Goal: Task Accomplishment & Management: Use online tool/utility

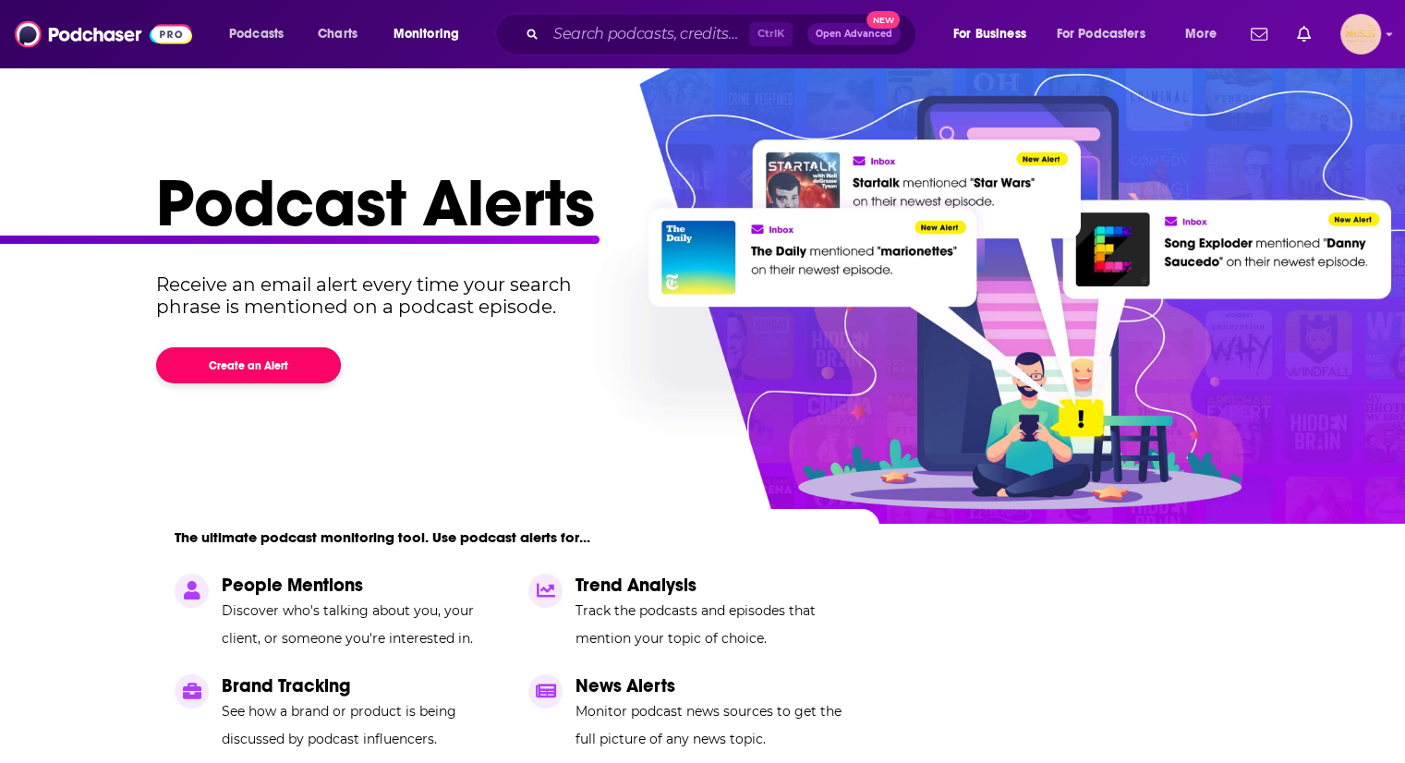
click at [256, 367] on button "Create an Alert" at bounding box center [248, 365] width 185 height 36
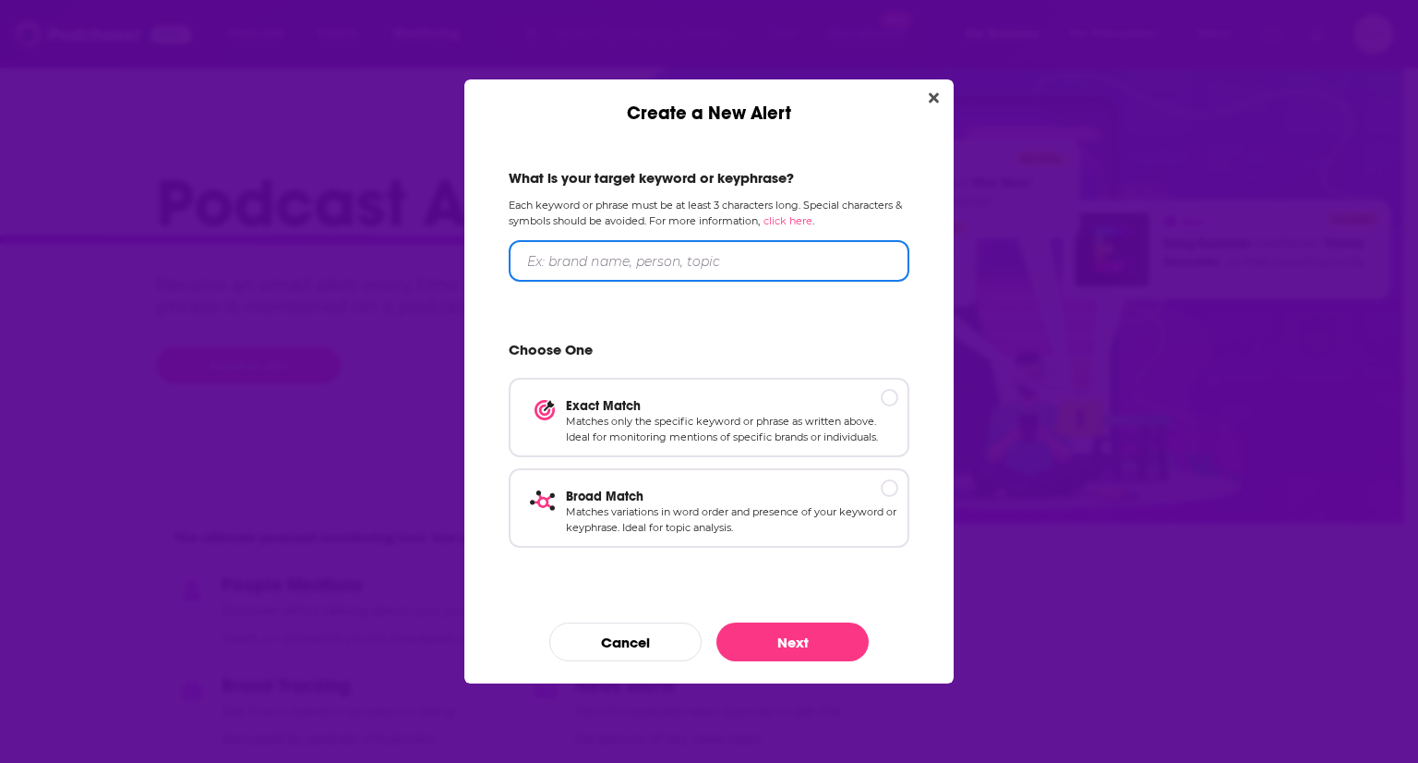
click at [575, 263] on input "Create a New Alert" at bounding box center [709, 261] width 401 height 42
type input "All Time Low"
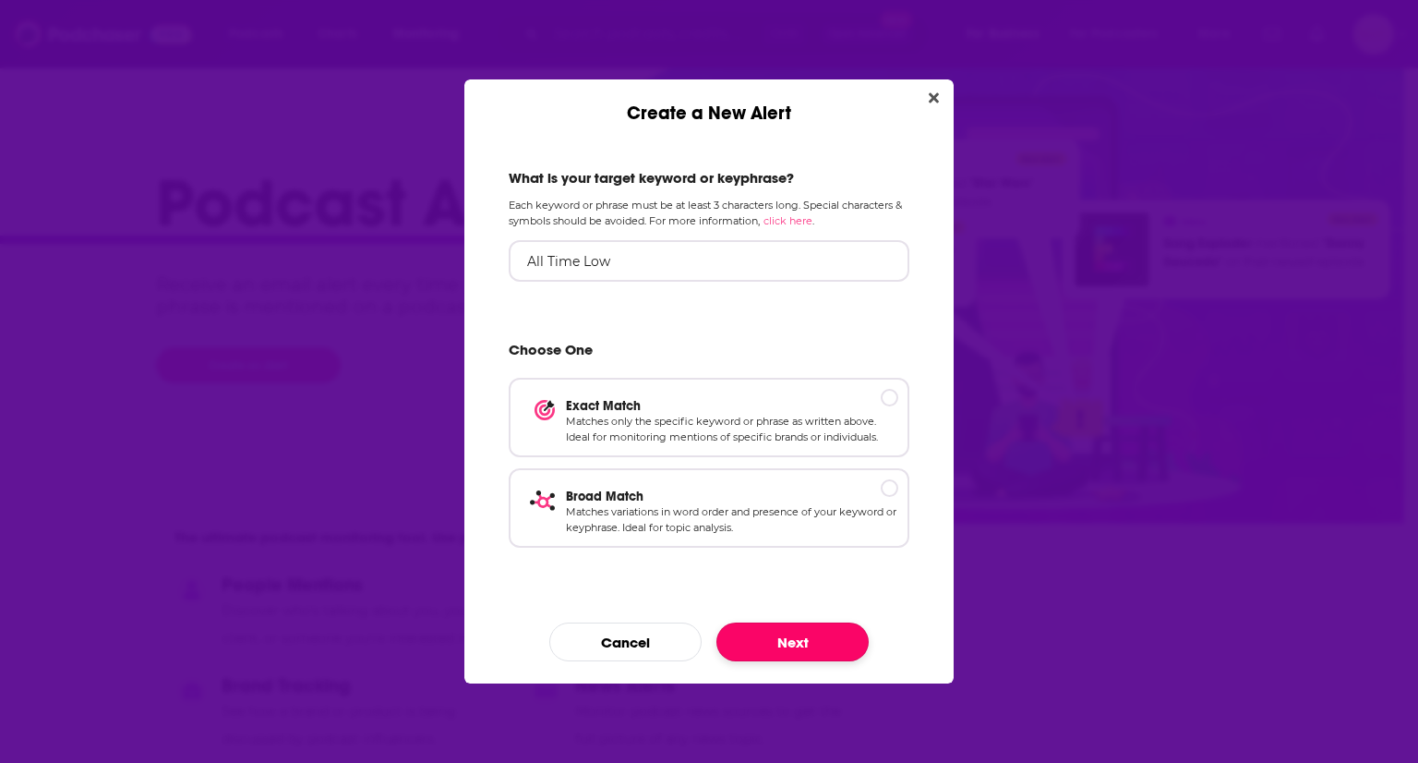
click at [787, 634] on button "Next" at bounding box center [793, 641] width 152 height 39
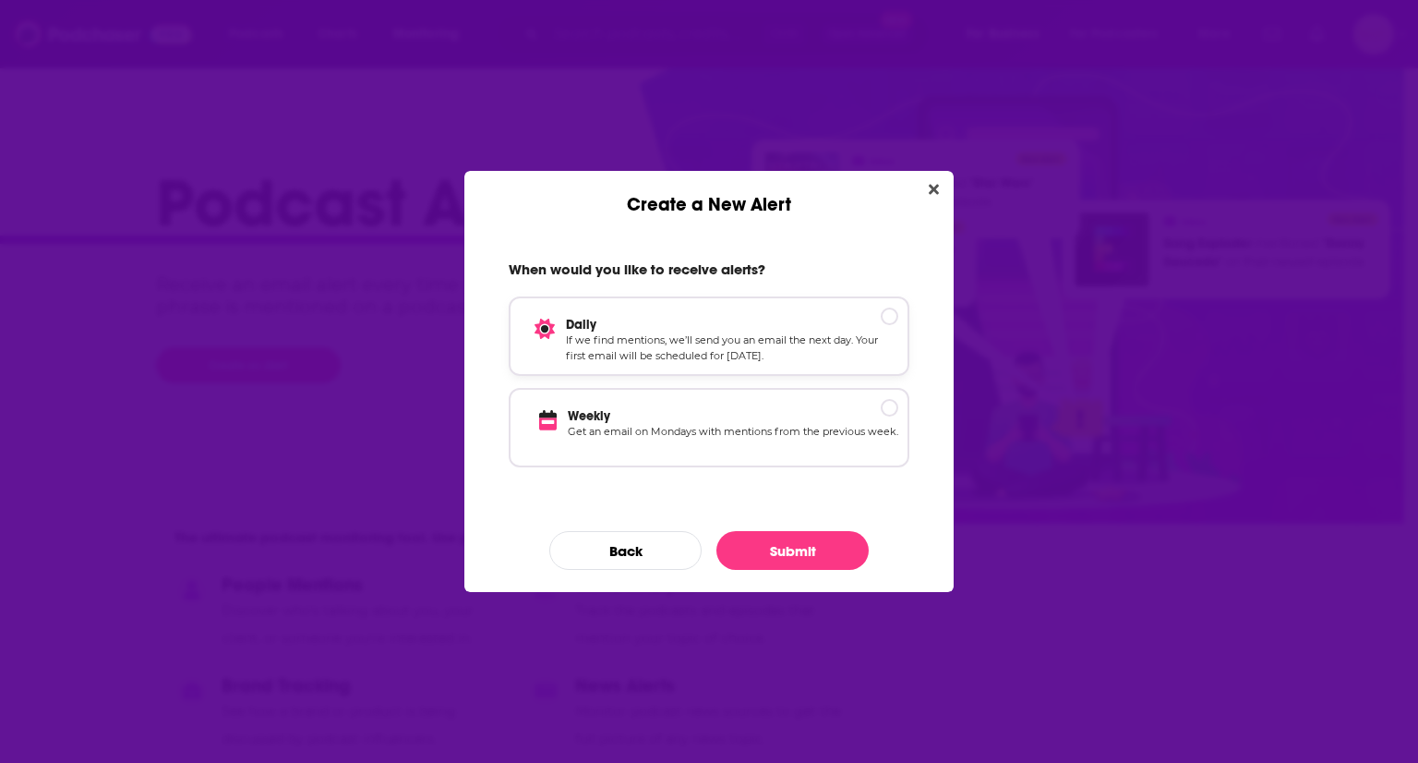
click at [883, 315] on div "Create a New Alert" at bounding box center [890, 317] width 18 height 18
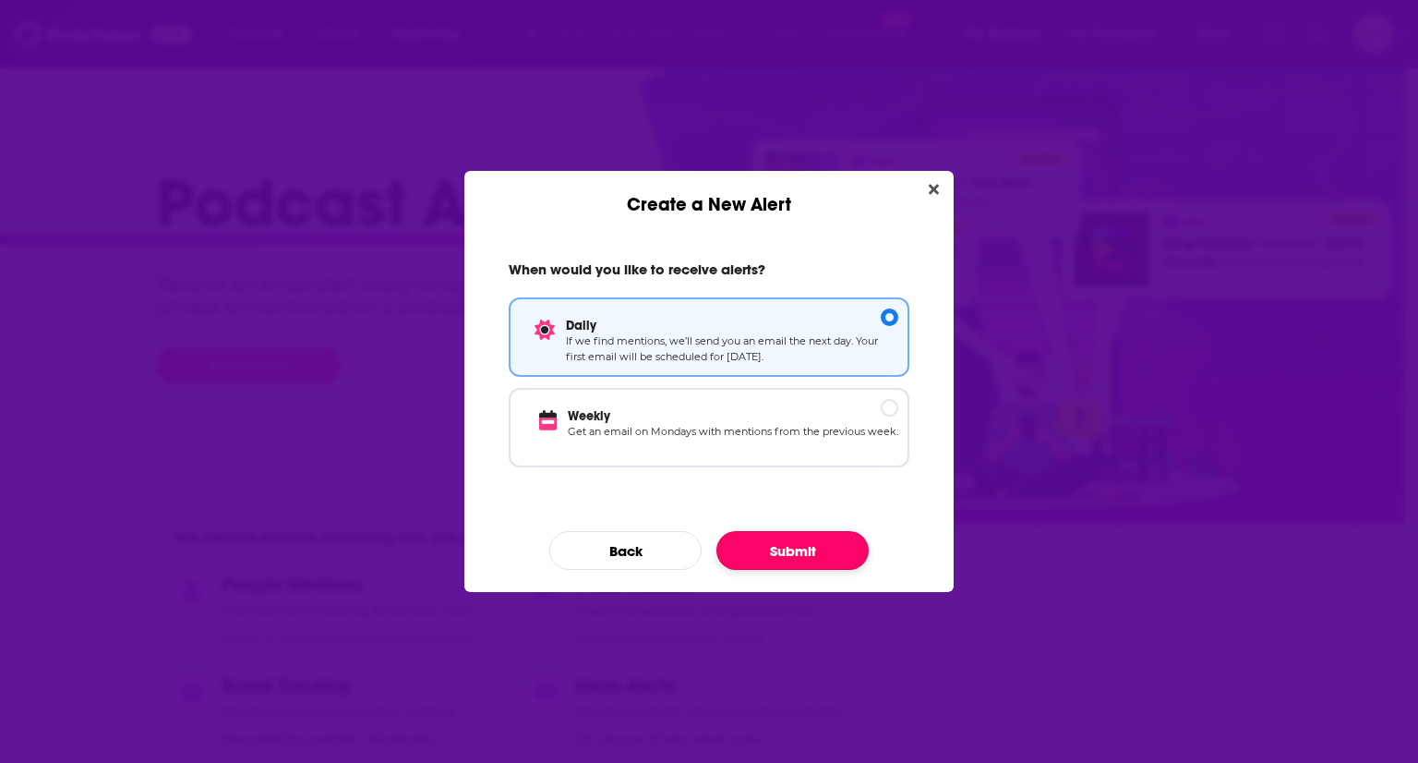
click at [794, 549] on button "Submit" at bounding box center [793, 550] width 152 height 39
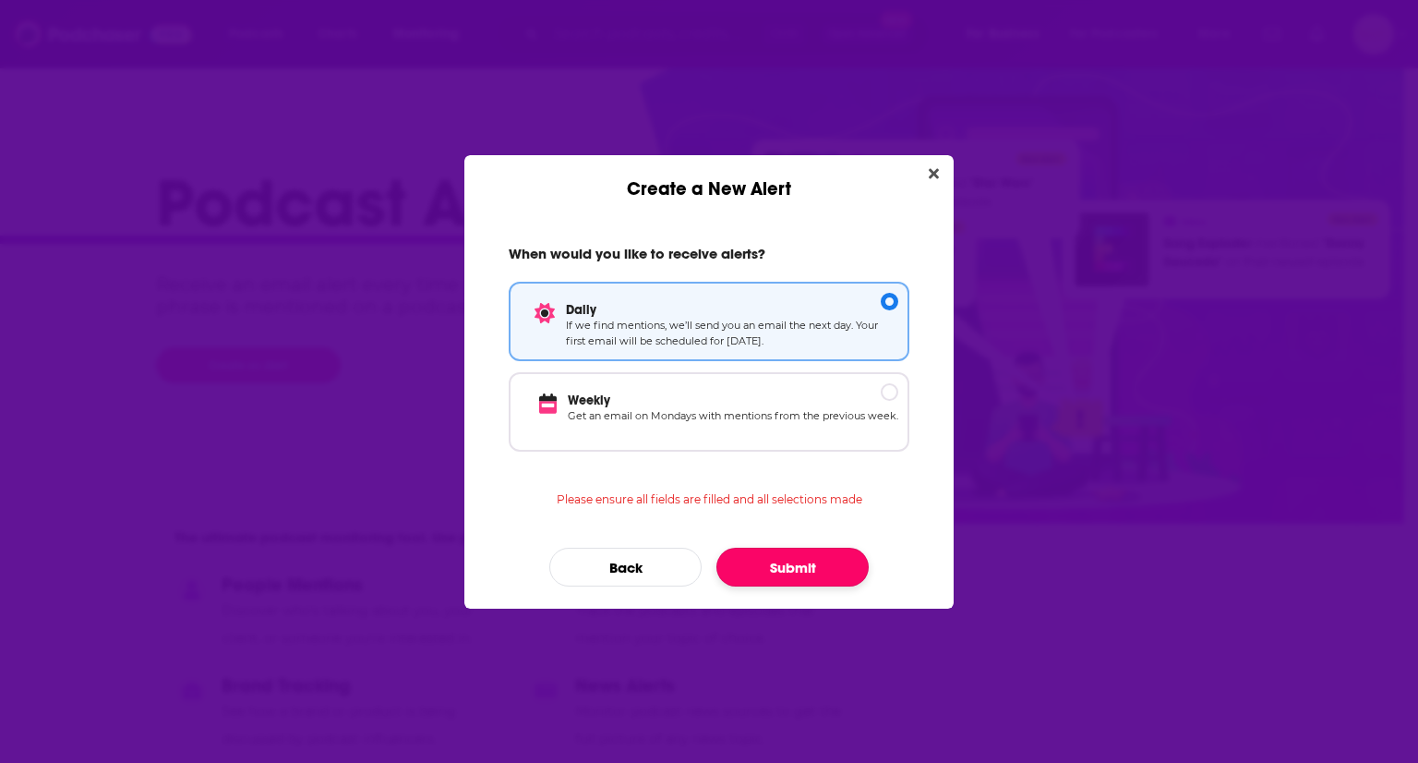
click at [773, 557] on button "Submit" at bounding box center [793, 567] width 152 height 39
click at [620, 577] on button "Back" at bounding box center [625, 567] width 152 height 39
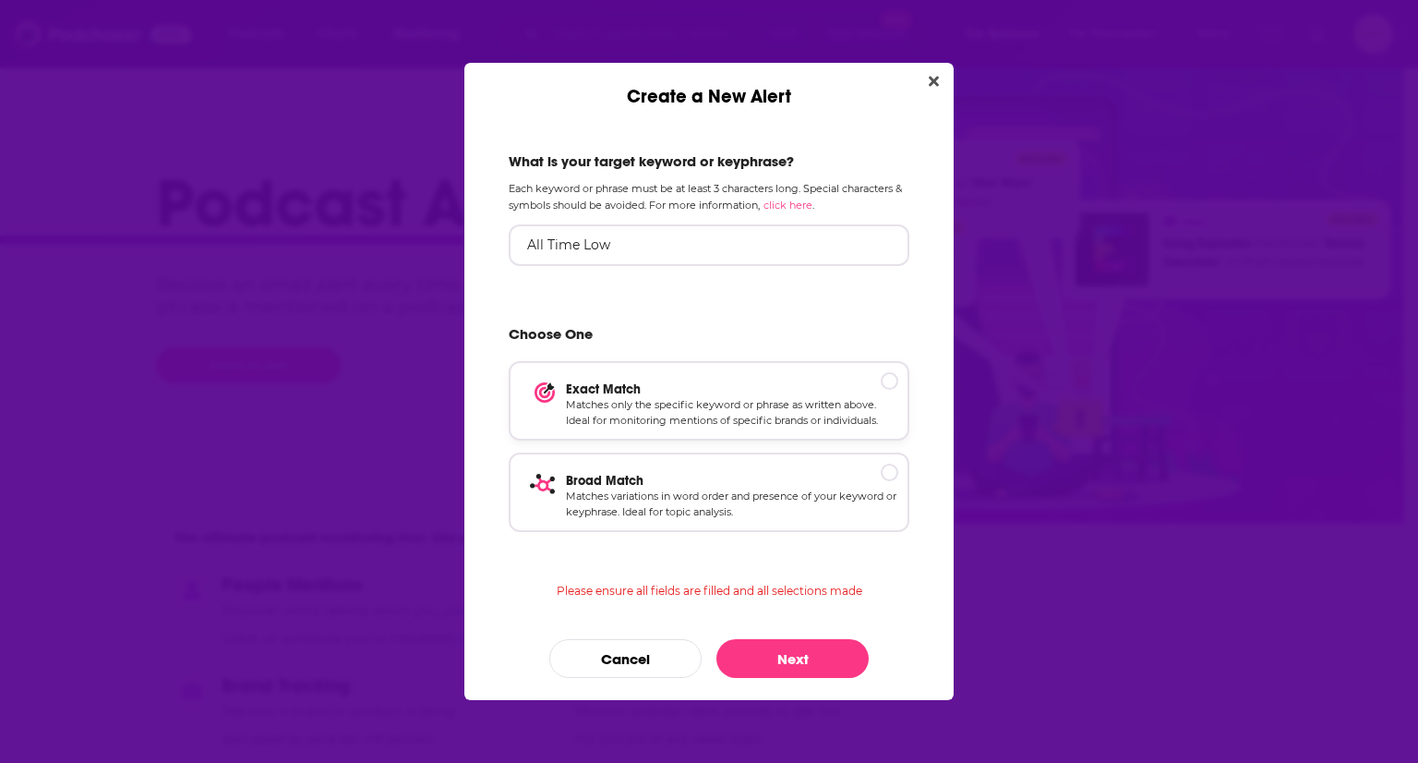
click at [887, 384] on p "Exact Match" at bounding box center [732, 389] width 332 height 16
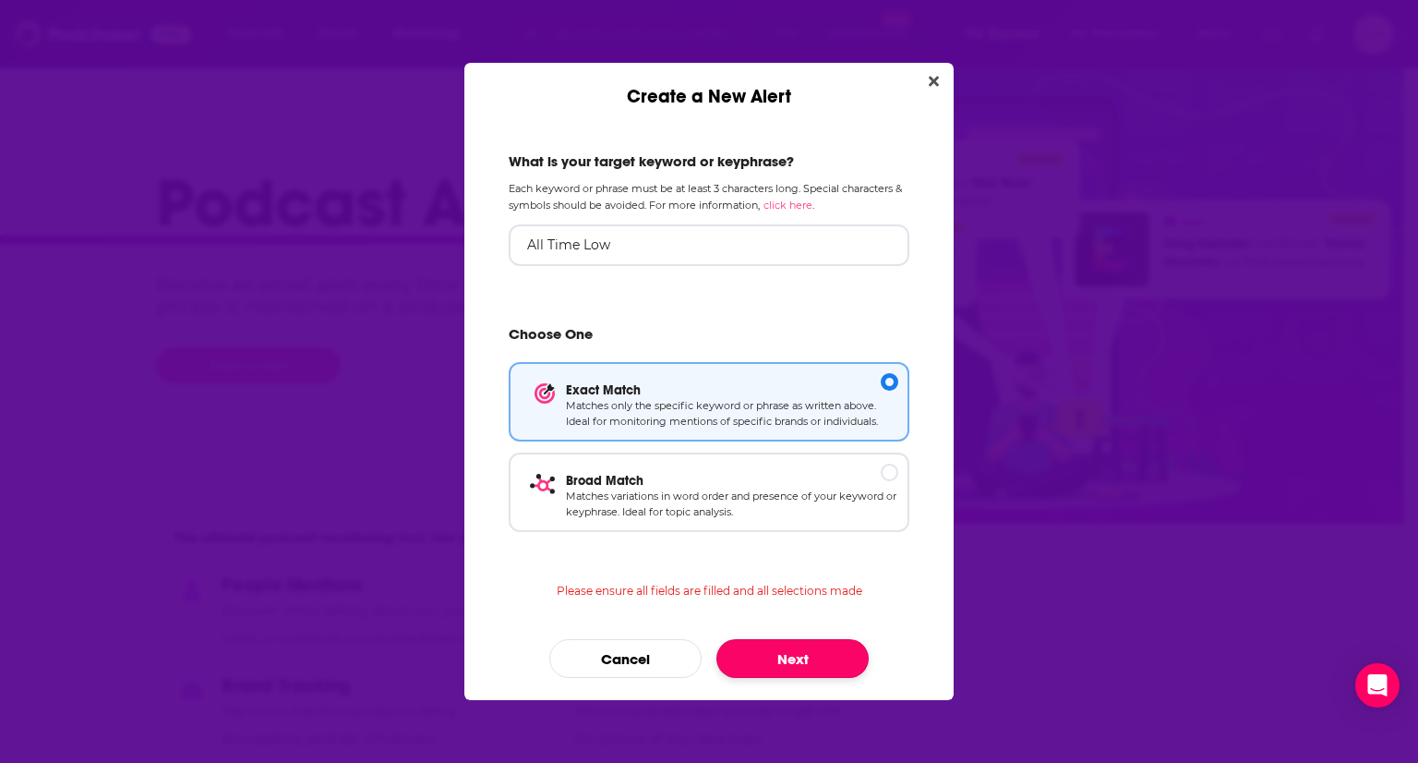
click at [797, 657] on button "Next" at bounding box center [793, 658] width 152 height 39
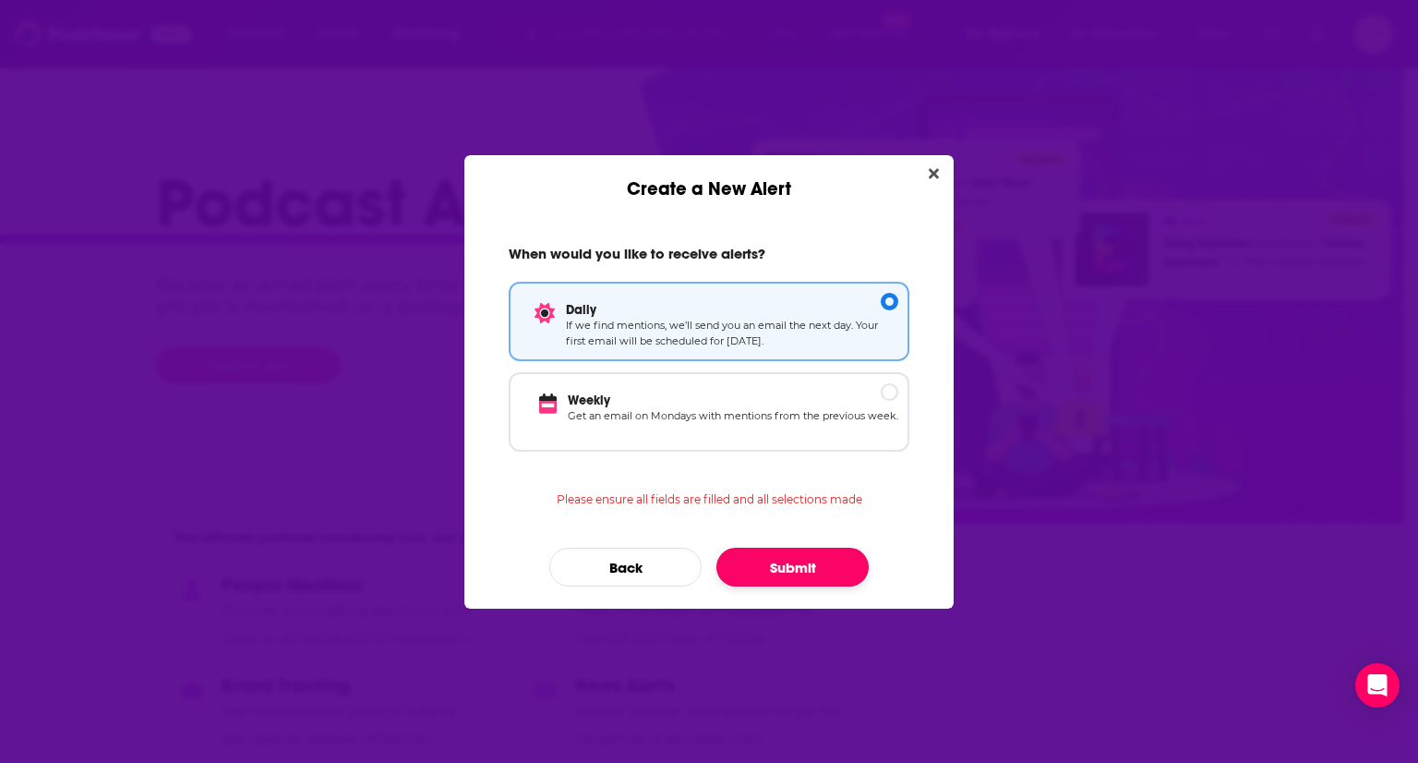
click at [783, 561] on button "Submit" at bounding box center [793, 567] width 152 height 39
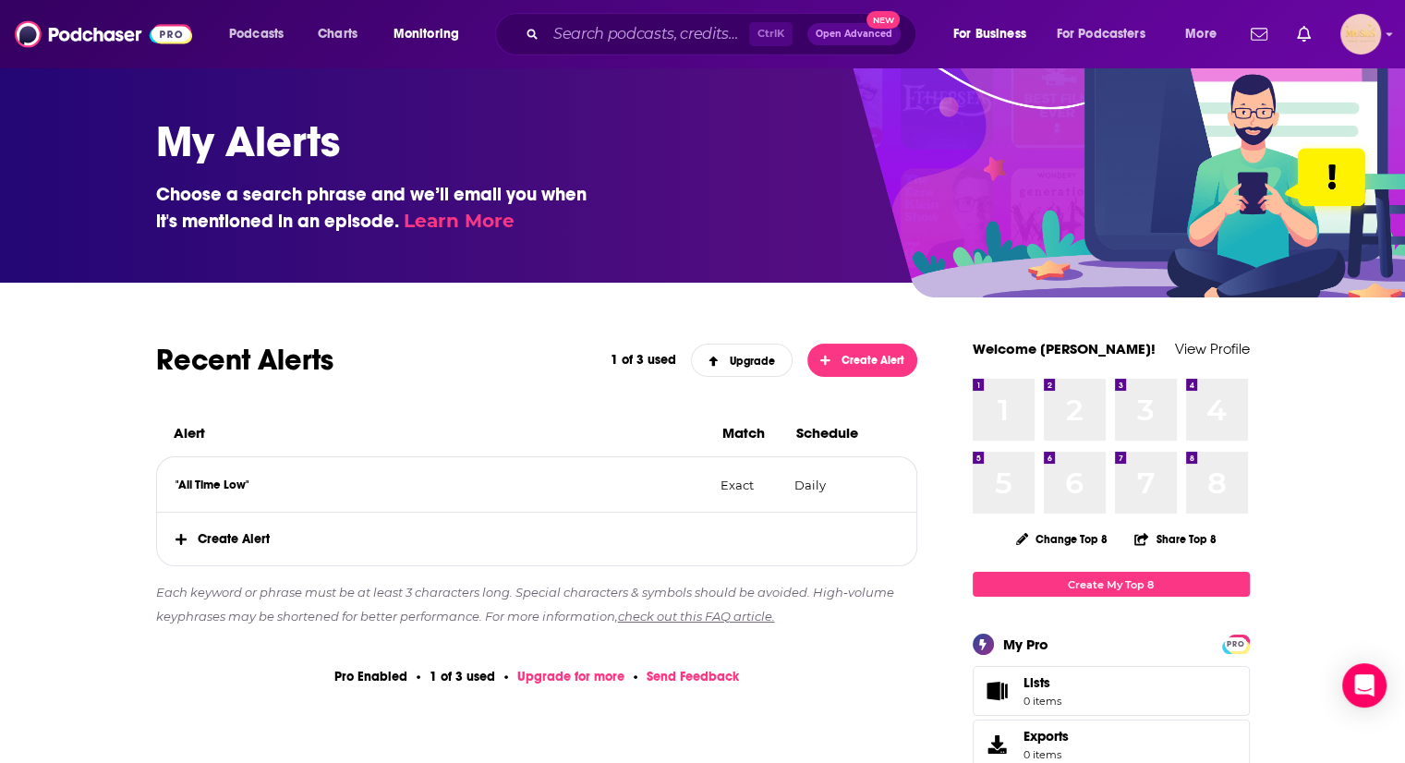
click at [224, 541] on span "Create Alert" at bounding box center [537, 539] width 760 height 53
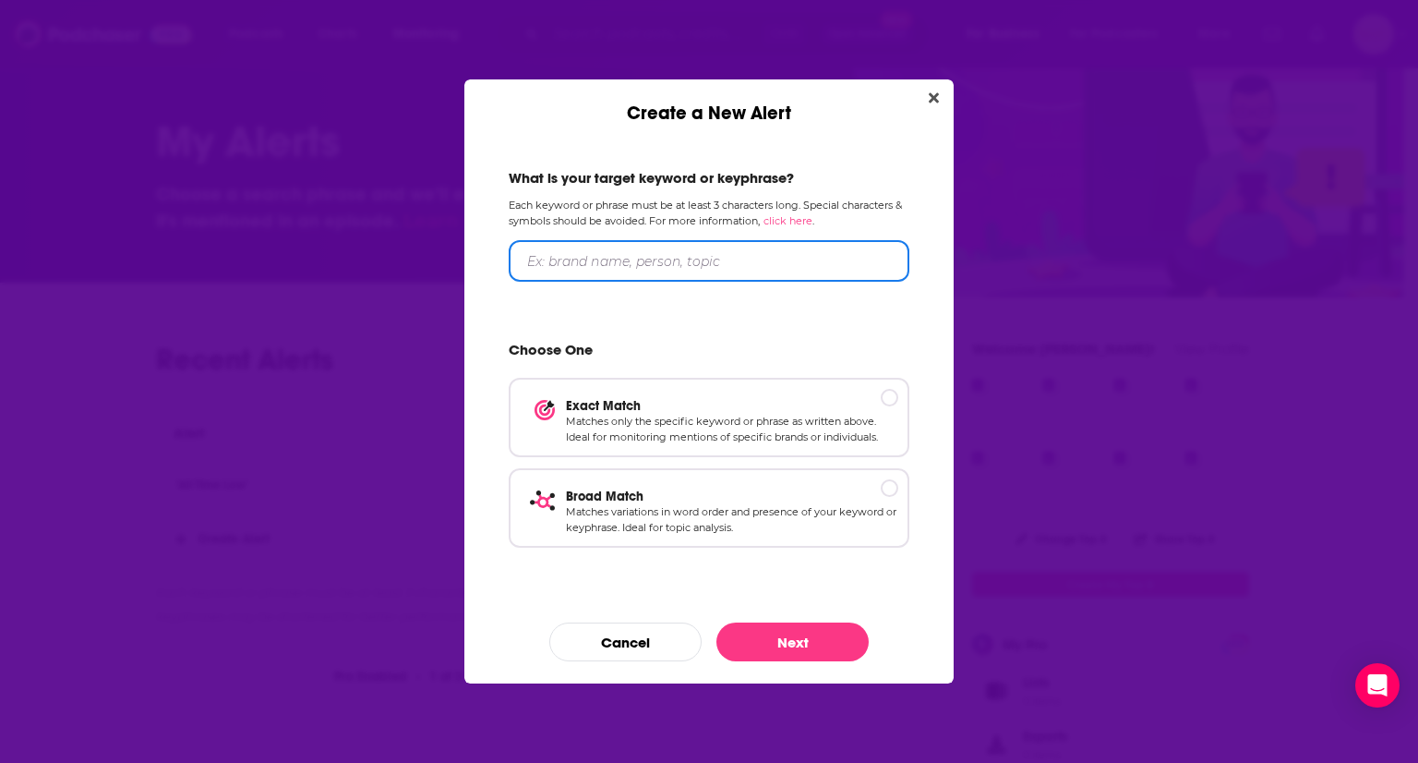
click at [561, 259] on input "Create a New Alert" at bounding box center [709, 261] width 401 height 42
drag, startPoint x: 557, startPoint y: 259, endPoint x: 607, endPoint y: 268, distance: 50.7
click at [607, 268] on input "Brotege" at bounding box center [709, 261] width 401 height 42
click at [544, 262] on input "Brotege" at bounding box center [709, 261] width 401 height 42
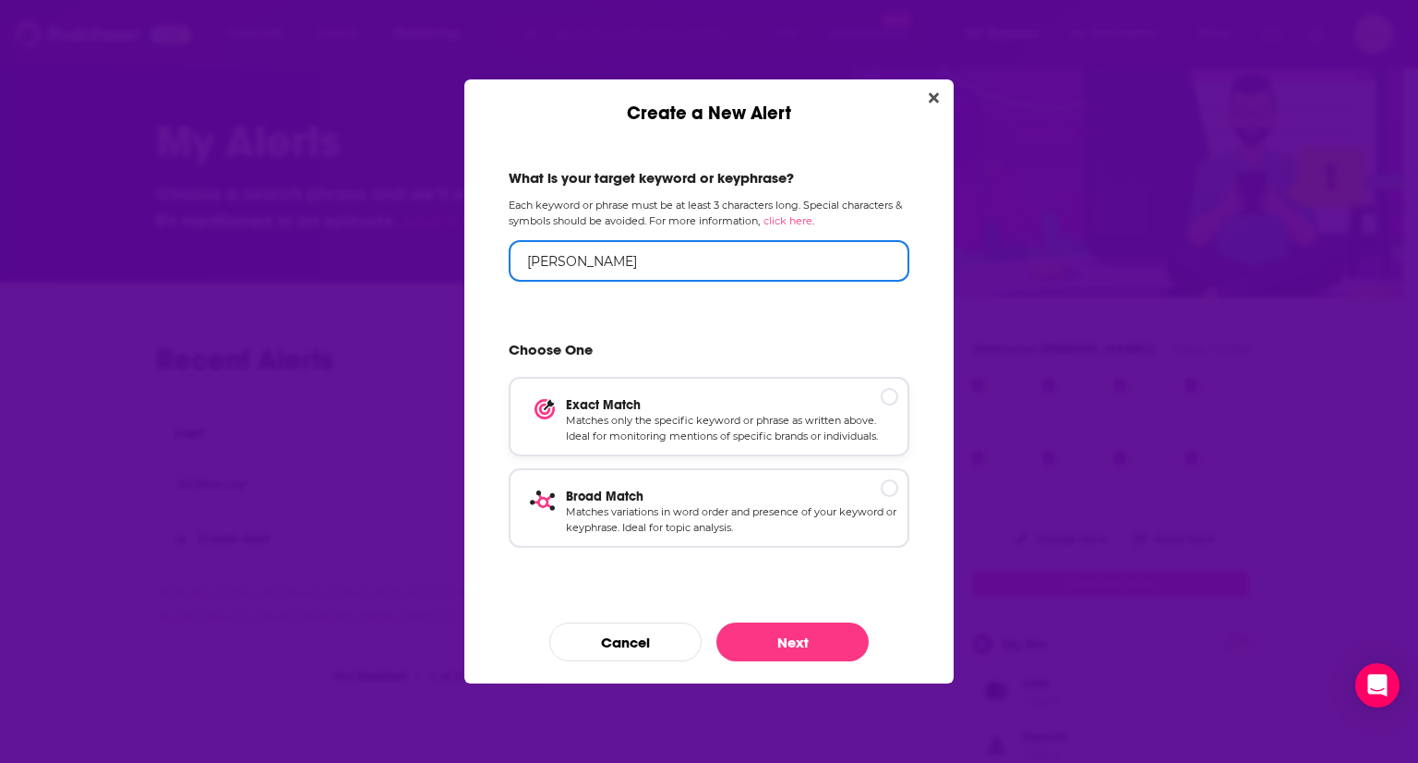
type input "[PERSON_NAME]"
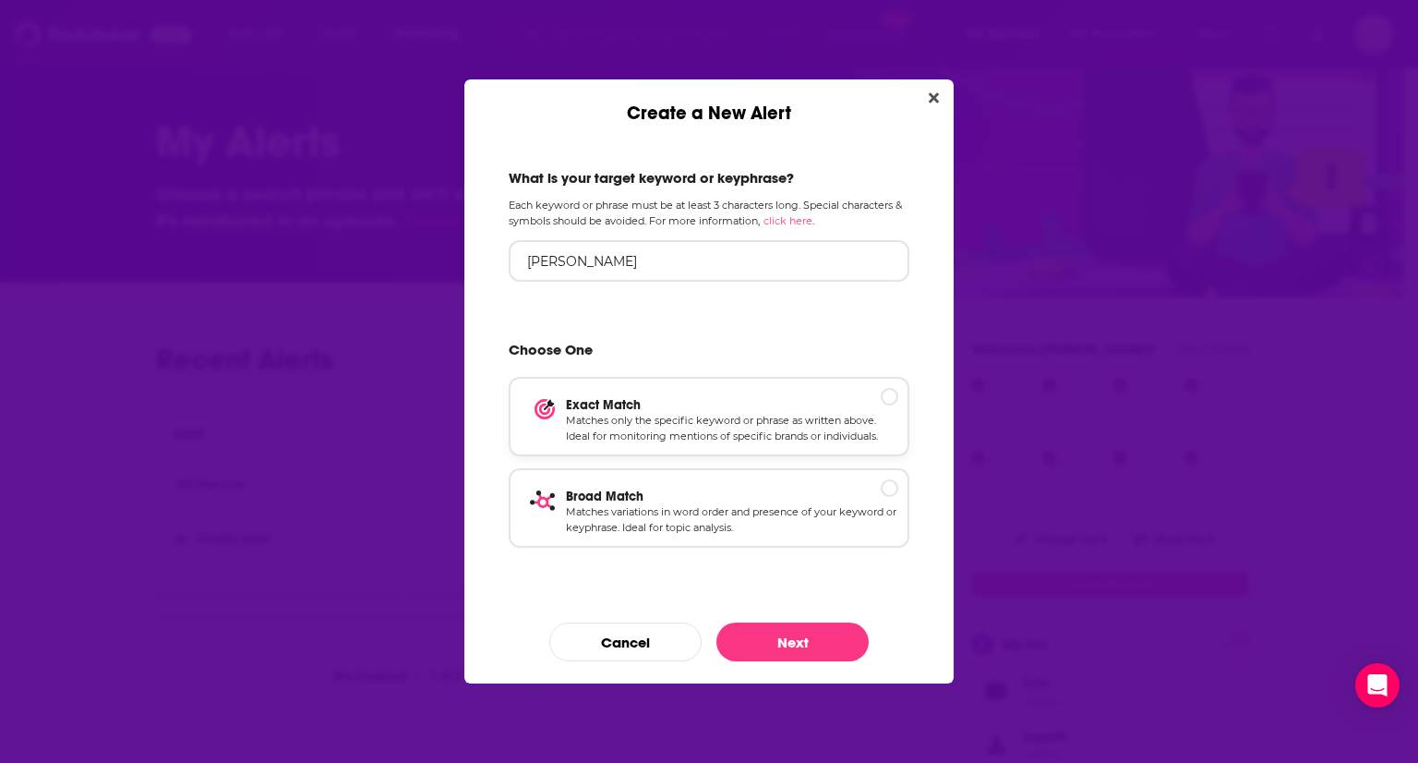
click at [890, 403] on p "Exact Match" at bounding box center [732, 405] width 332 height 16
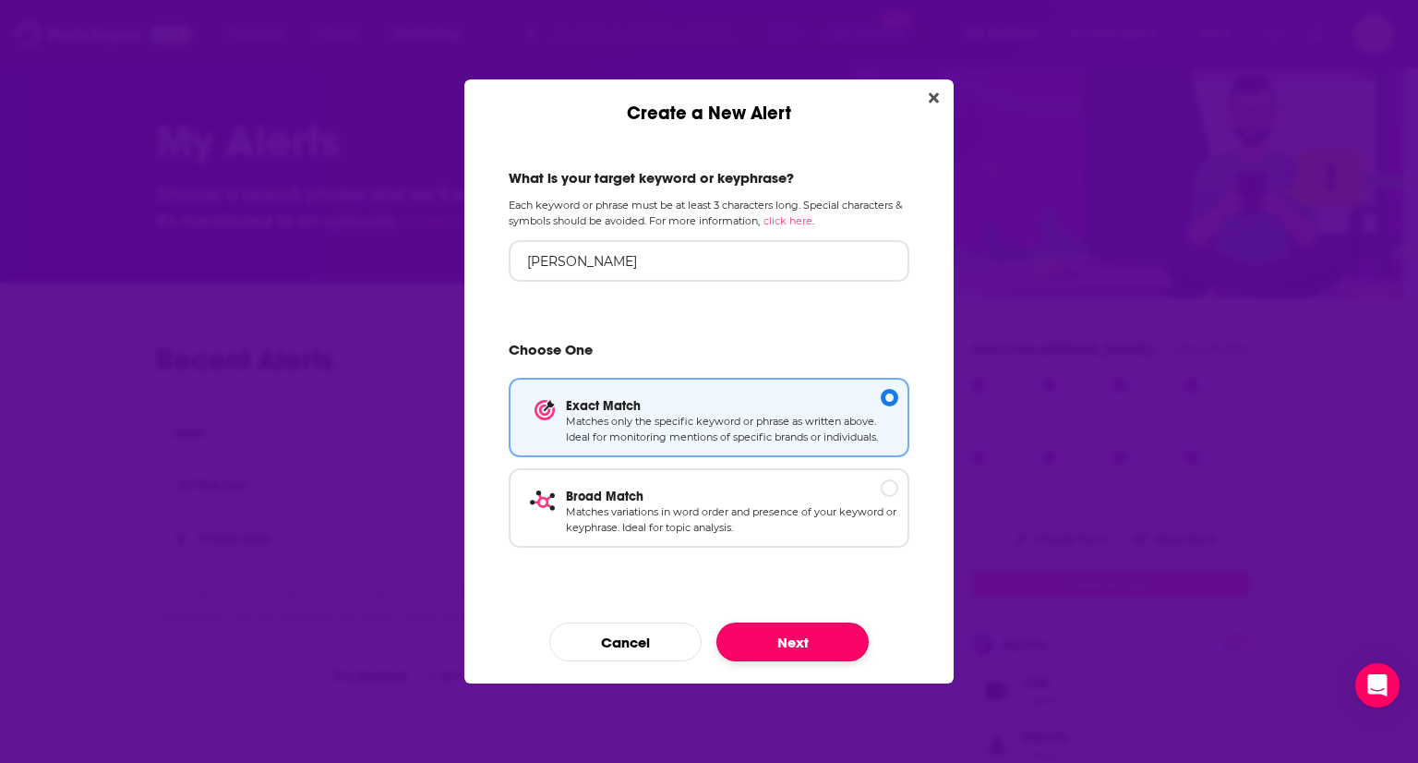
click at [793, 634] on button "Next" at bounding box center [793, 641] width 152 height 39
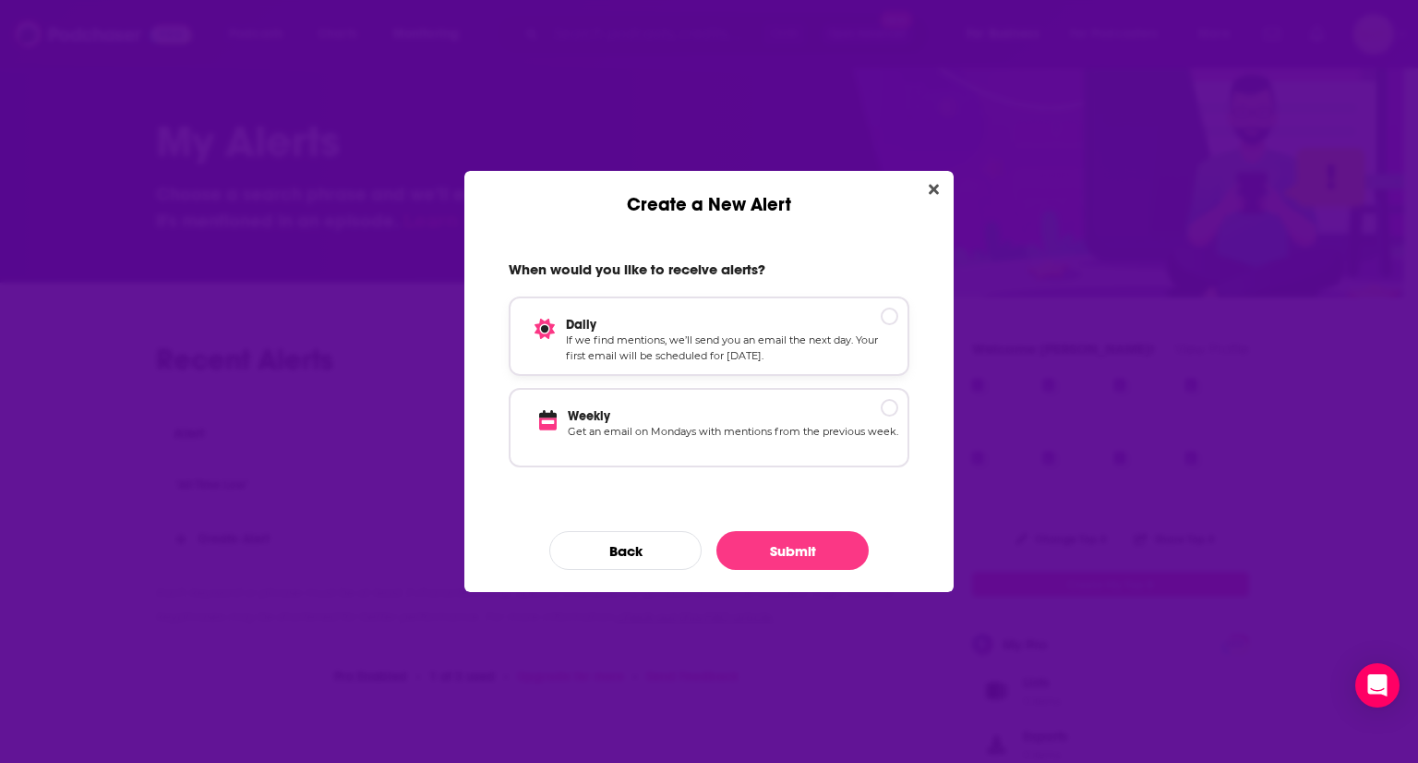
click at [887, 319] on p "Daily" at bounding box center [732, 325] width 332 height 16
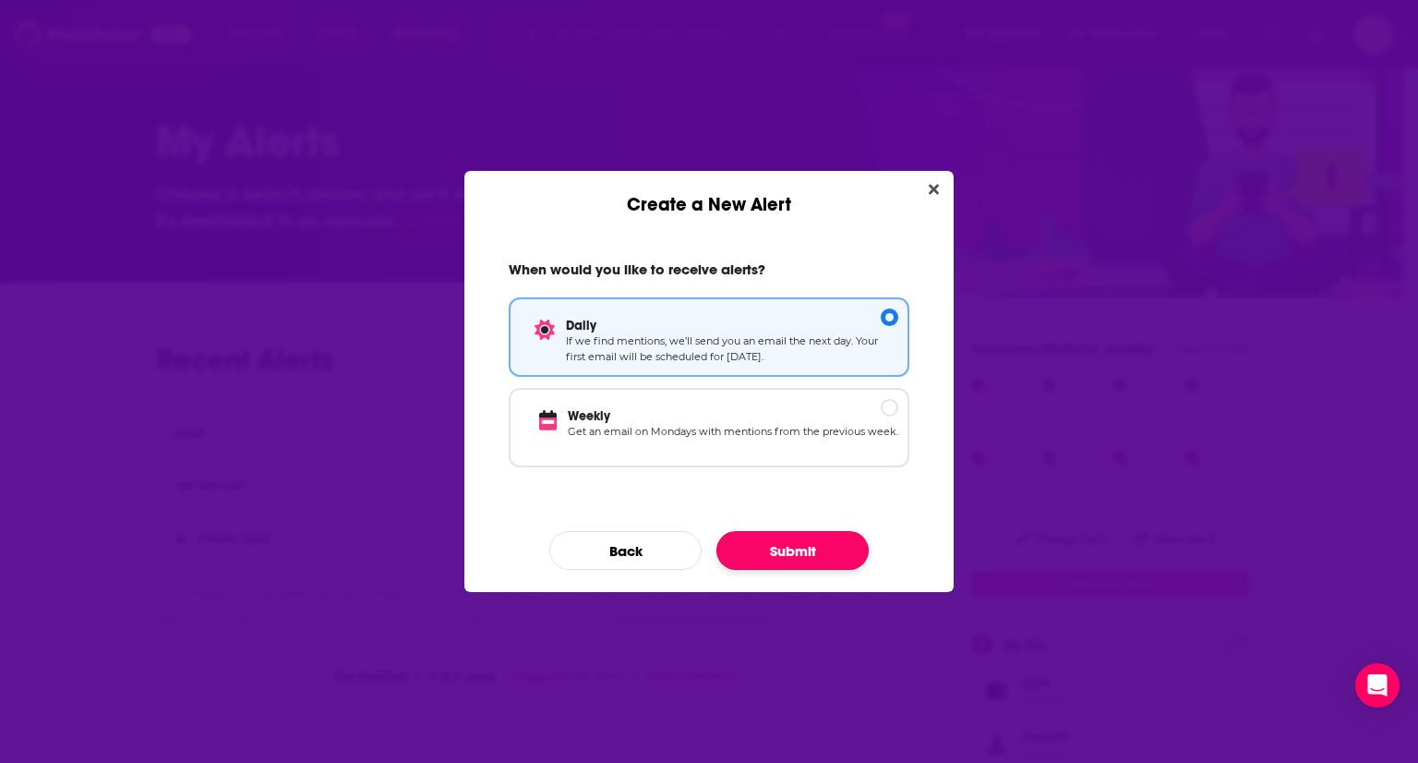
click at [770, 561] on button "Submit" at bounding box center [793, 550] width 152 height 39
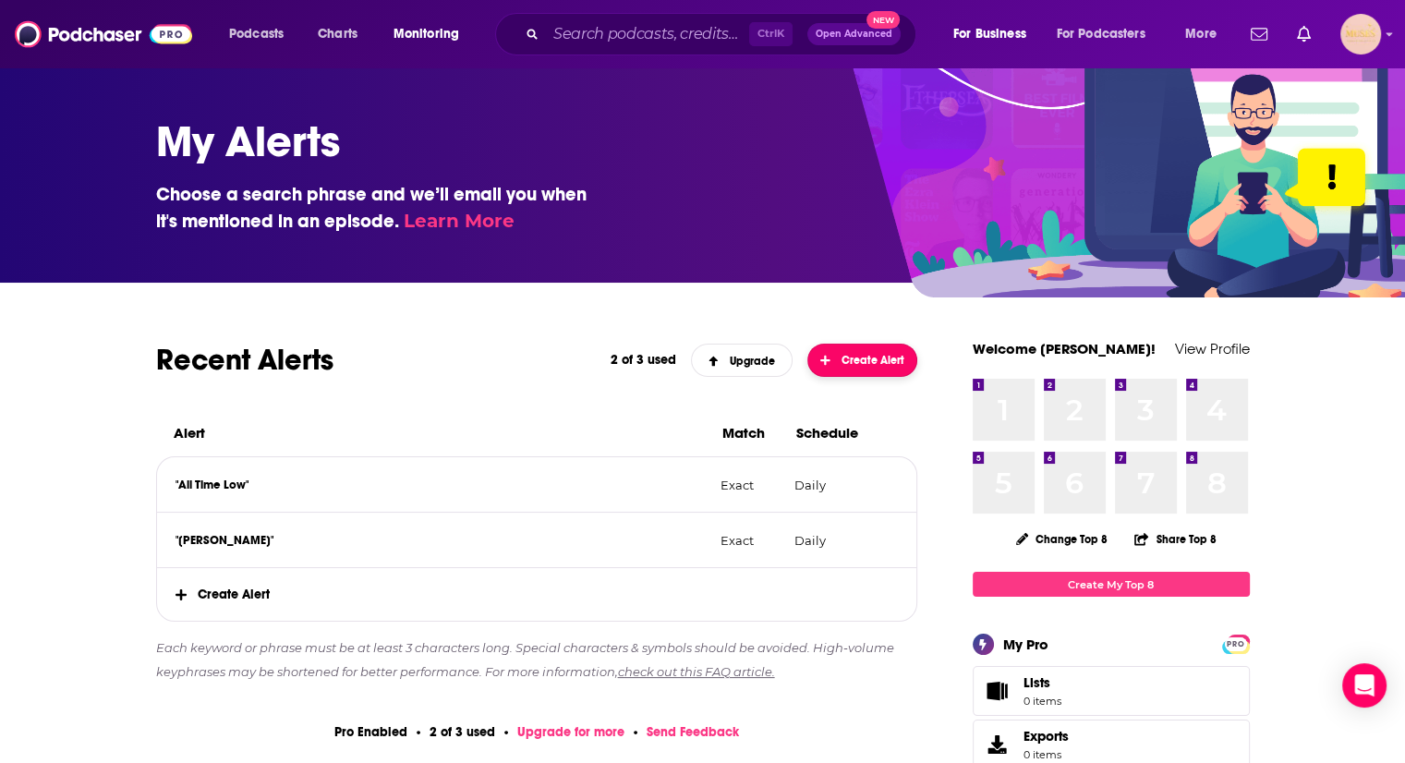
click at [844, 367] on button "Create Alert" at bounding box center [862, 360] width 111 height 33
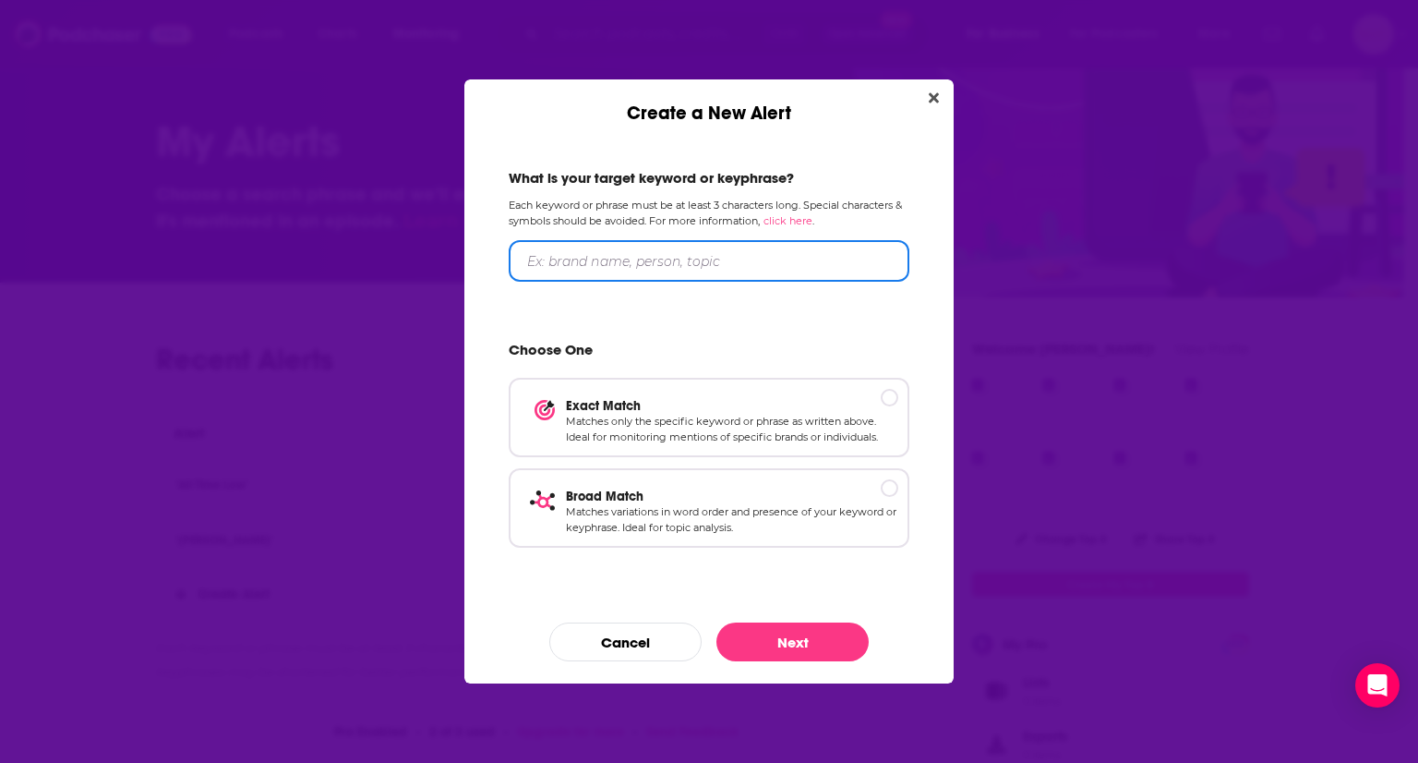
click at [569, 256] on input "Create a New Alert" at bounding box center [709, 261] width 401 height 42
type input "Beauty School Dropout"
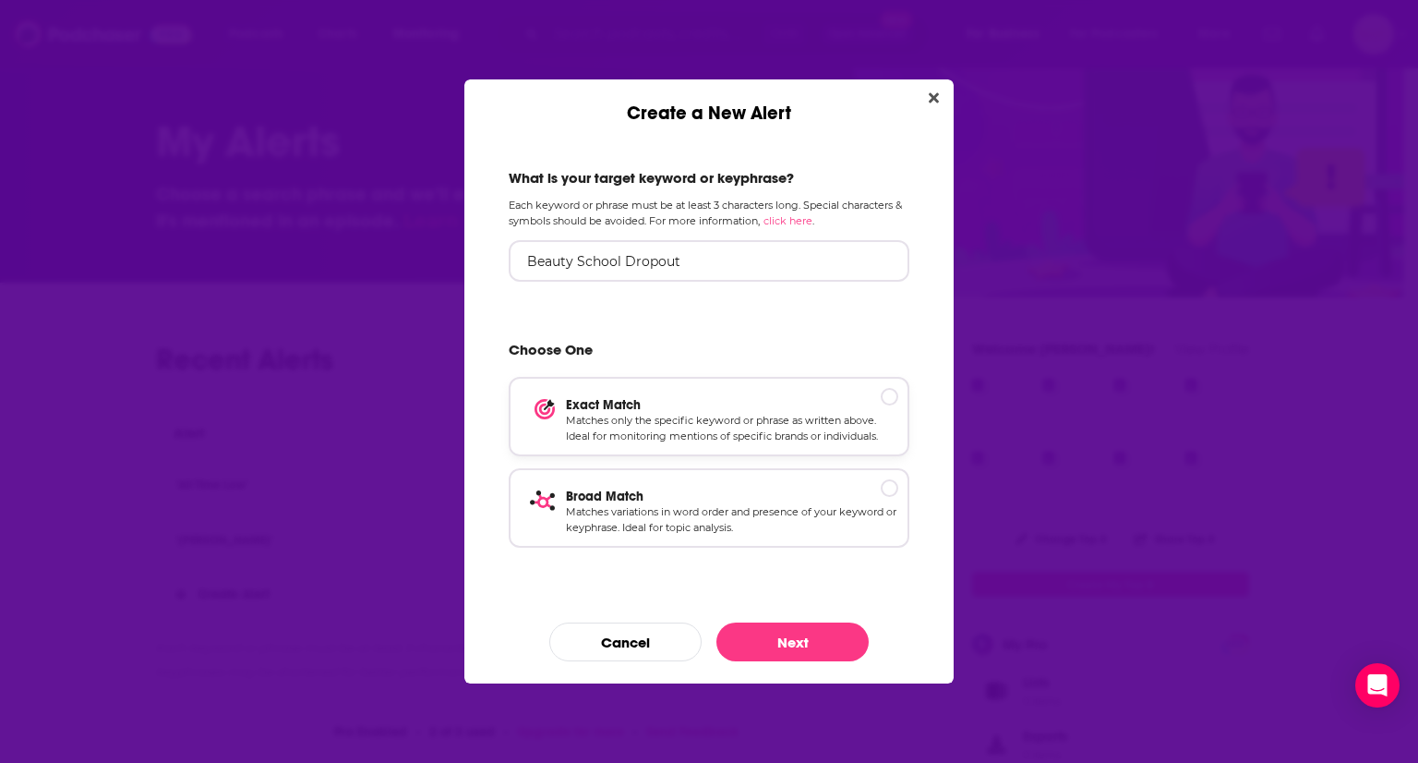
click at [887, 393] on div "Create a New Alert" at bounding box center [890, 397] width 18 height 18
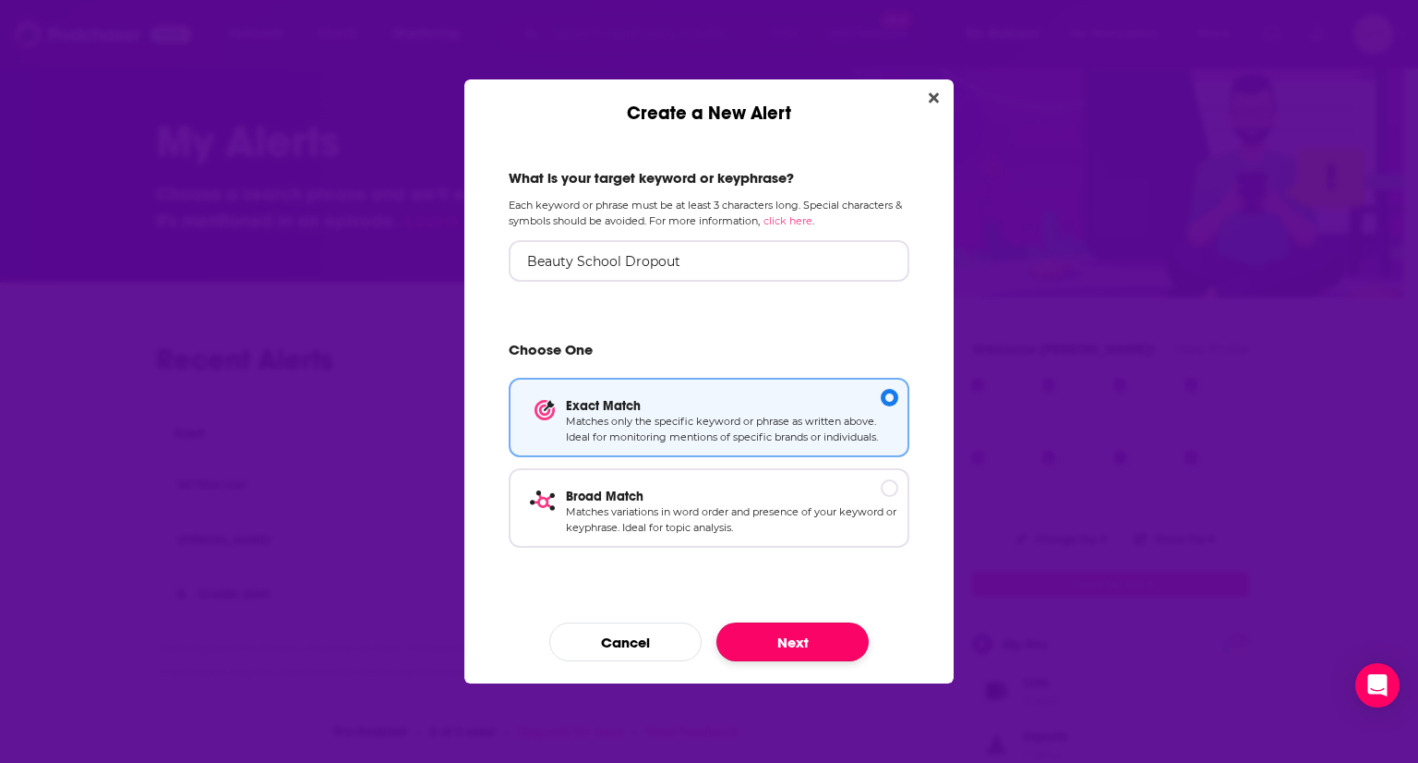
click at [794, 636] on button "Next" at bounding box center [793, 641] width 152 height 39
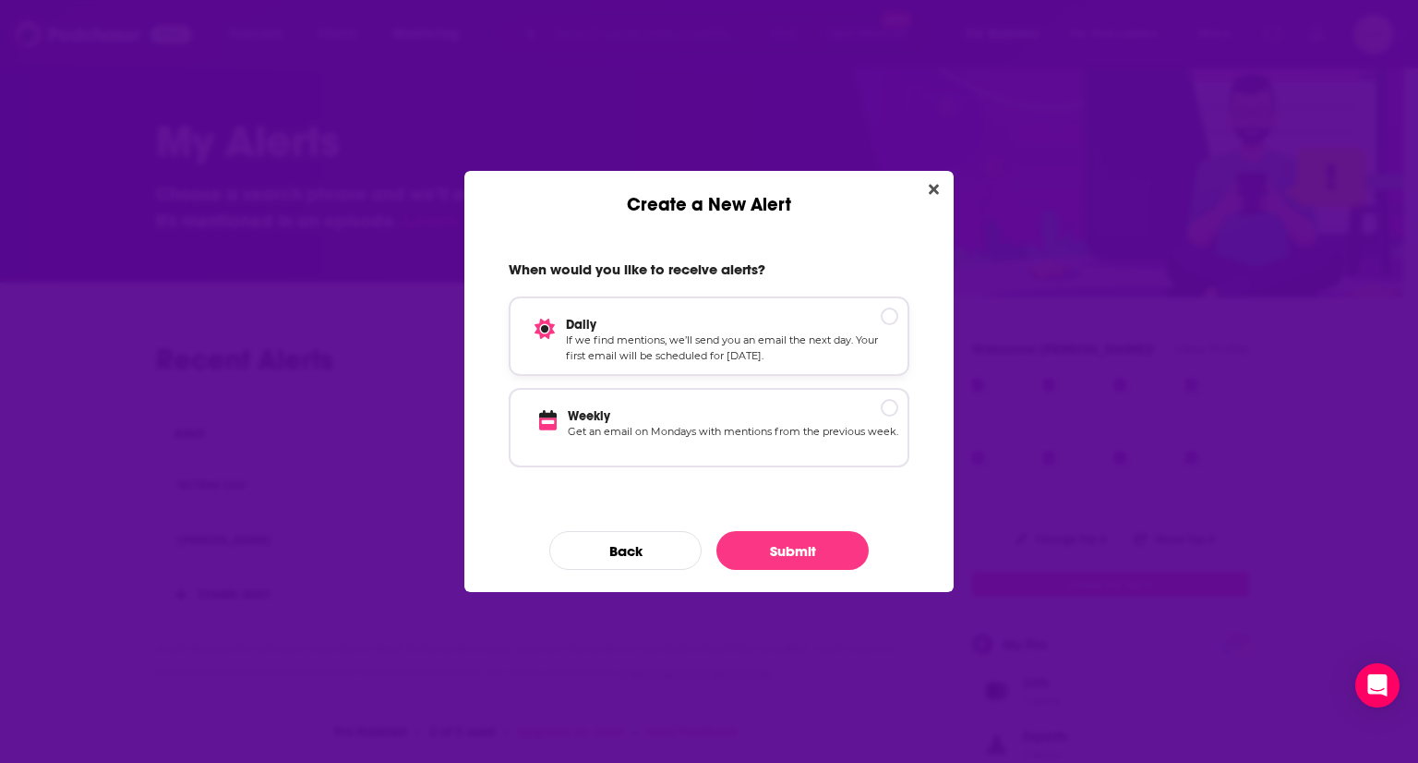
click at [889, 319] on p "Daily" at bounding box center [732, 325] width 332 height 16
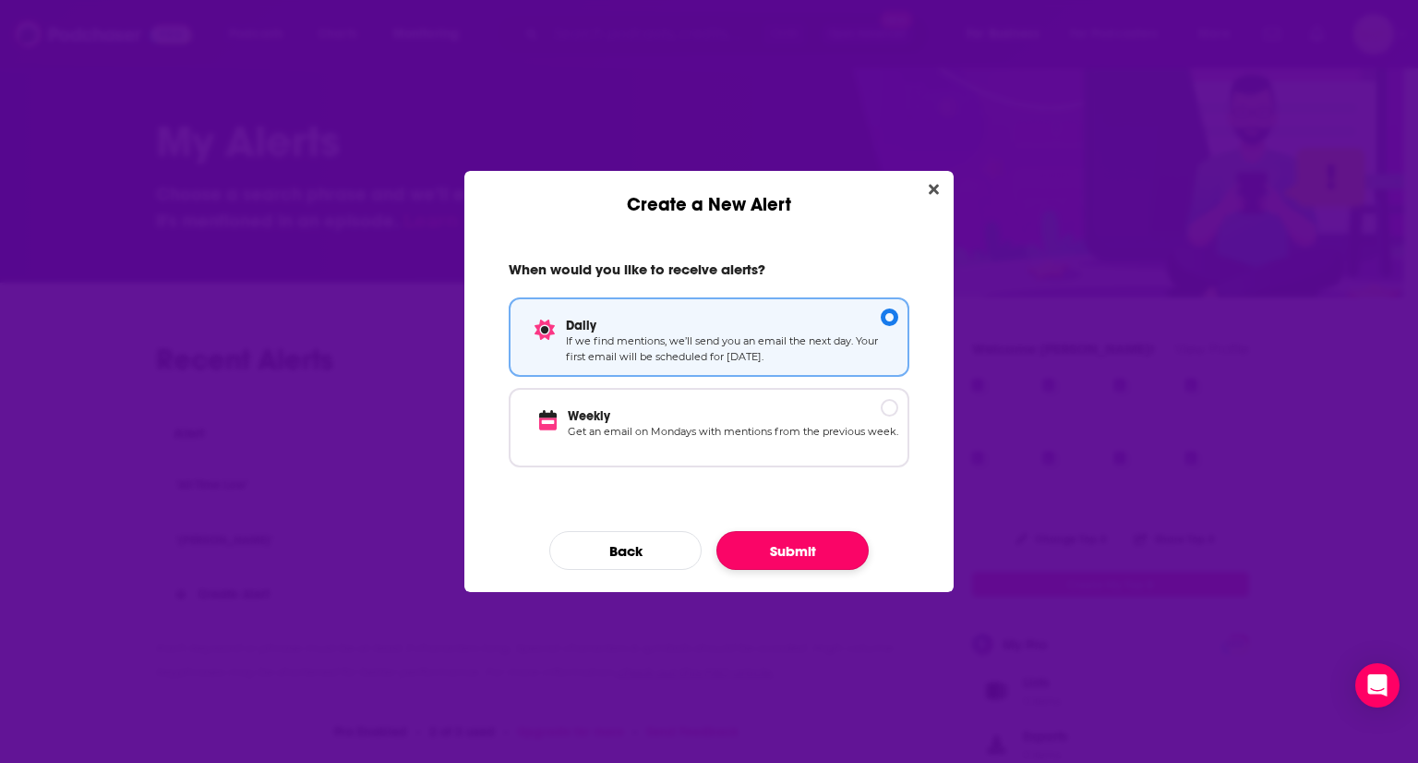
click at [781, 560] on button "Submit" at bounding box center [793, 550] width 152 height 39
